Goal: Check status

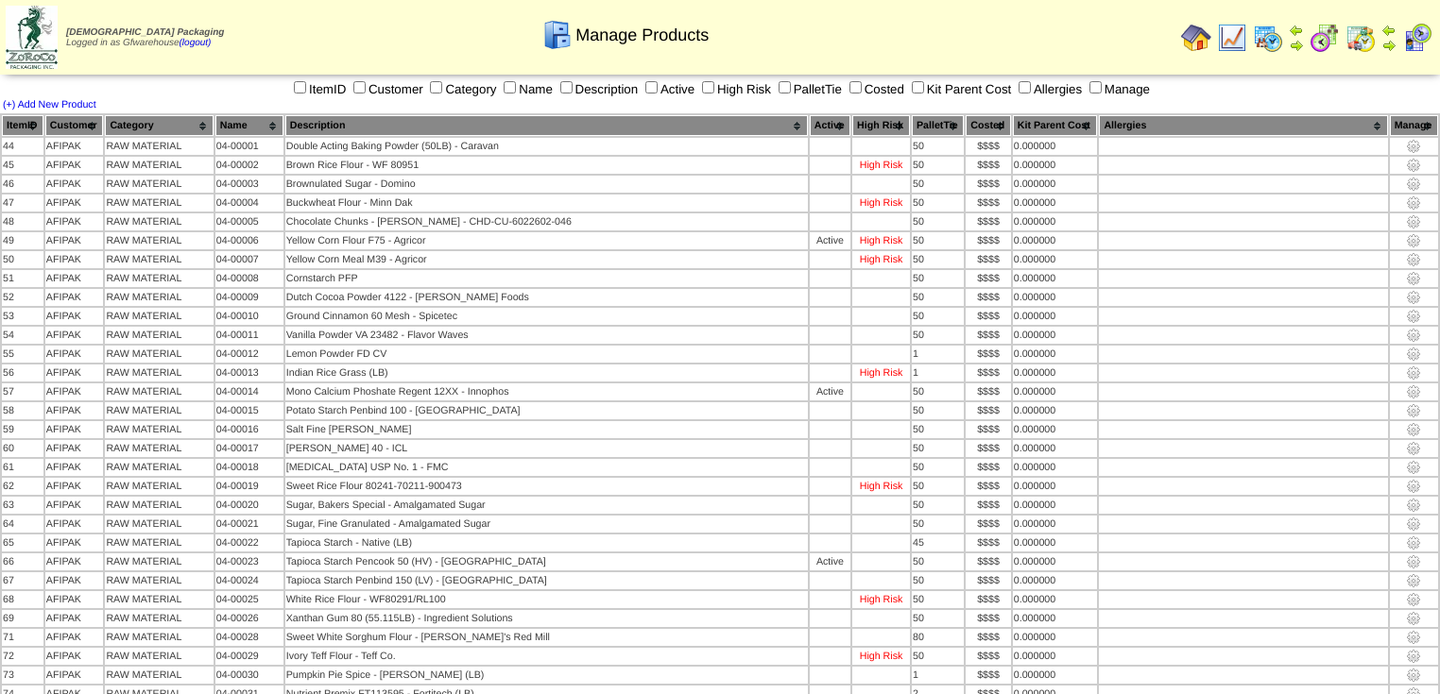
scroll to position [5075, 0]
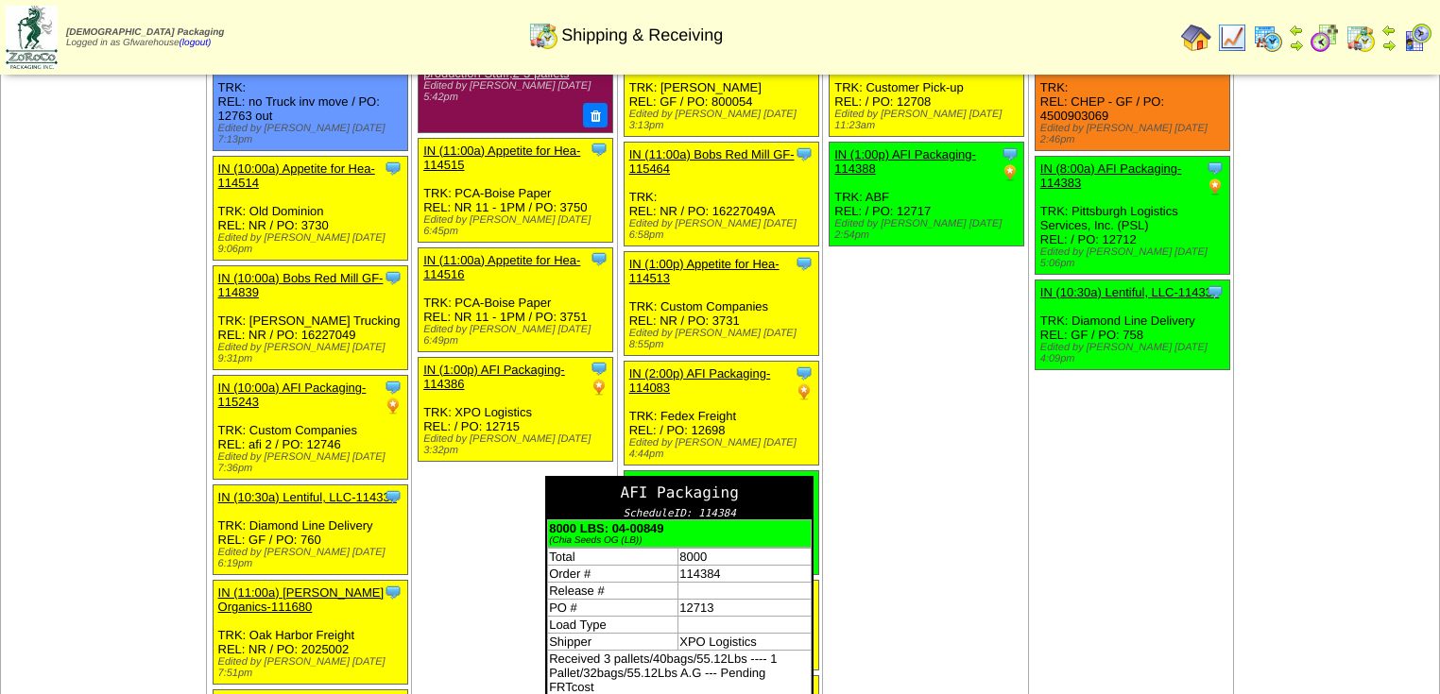
scroll to position [151, 0]
